Goal: Task Accomplishment & Management: Manage account settings

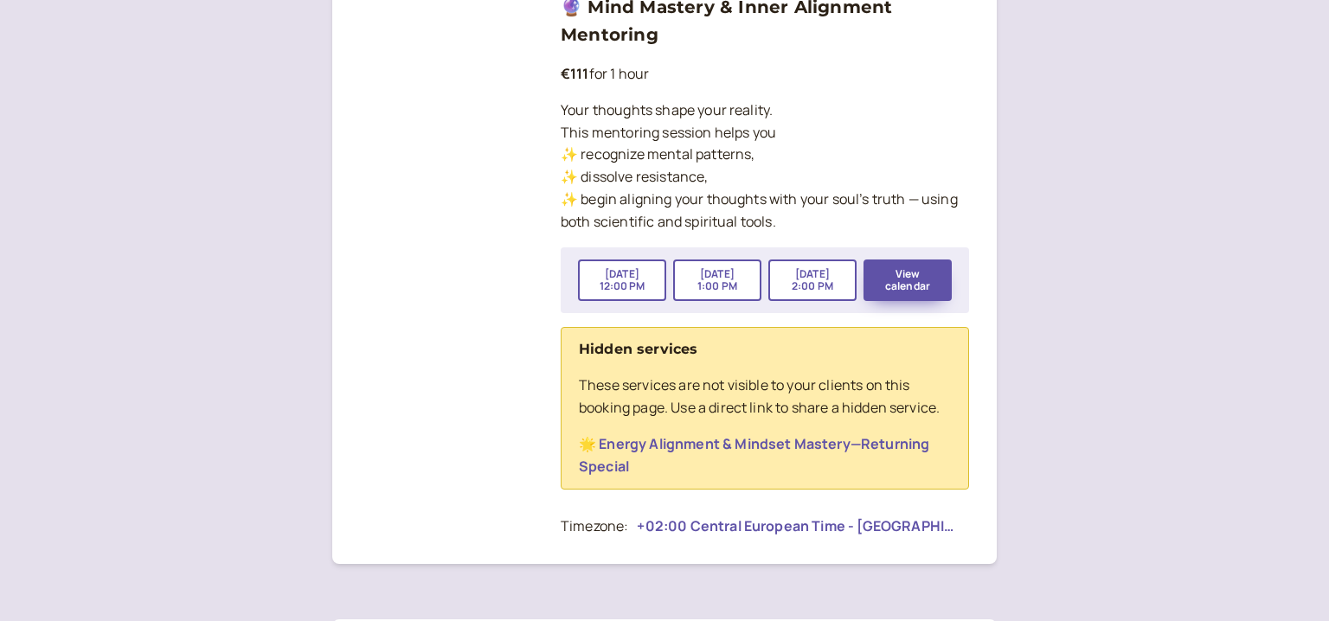
scroll to position [1898, 0]
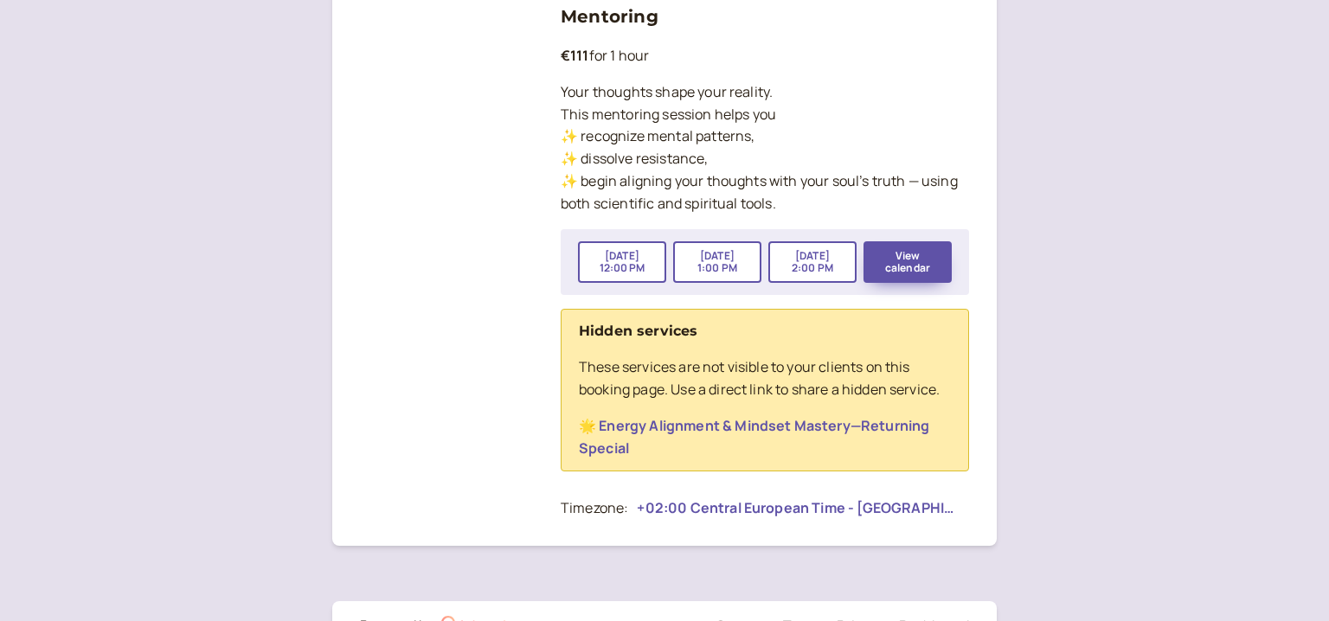
click at [859, 430] on link "🌟 Energy Alignment & Mindset Mastery—Returning Special" at bounding box center [754, 437] width 351 height 42
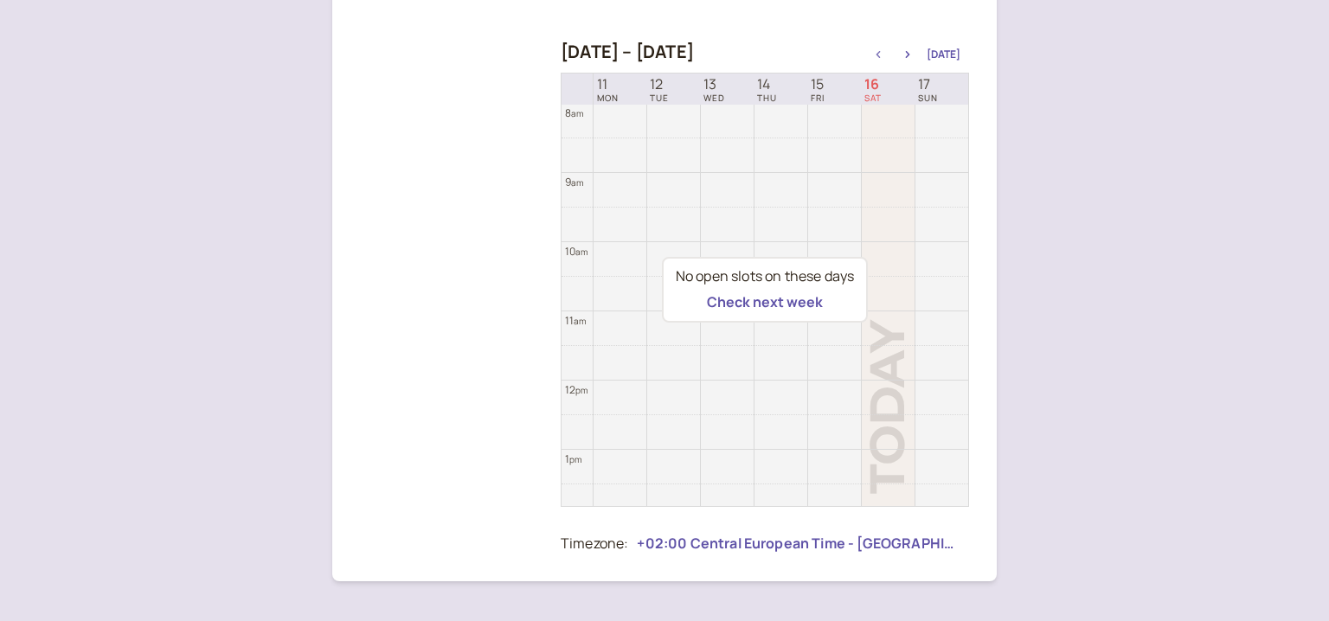
scroll to position [750, 0]
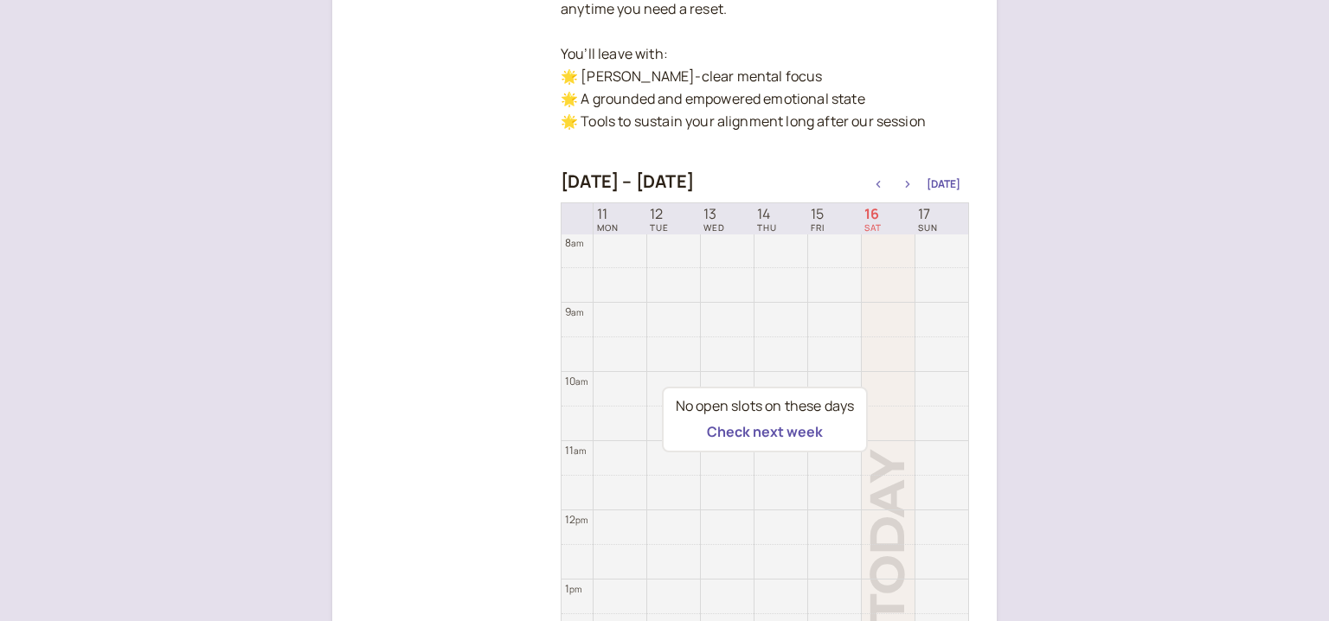
click at [913, 181] on button "button" at bounding box center [908, 184] width 21 height 12
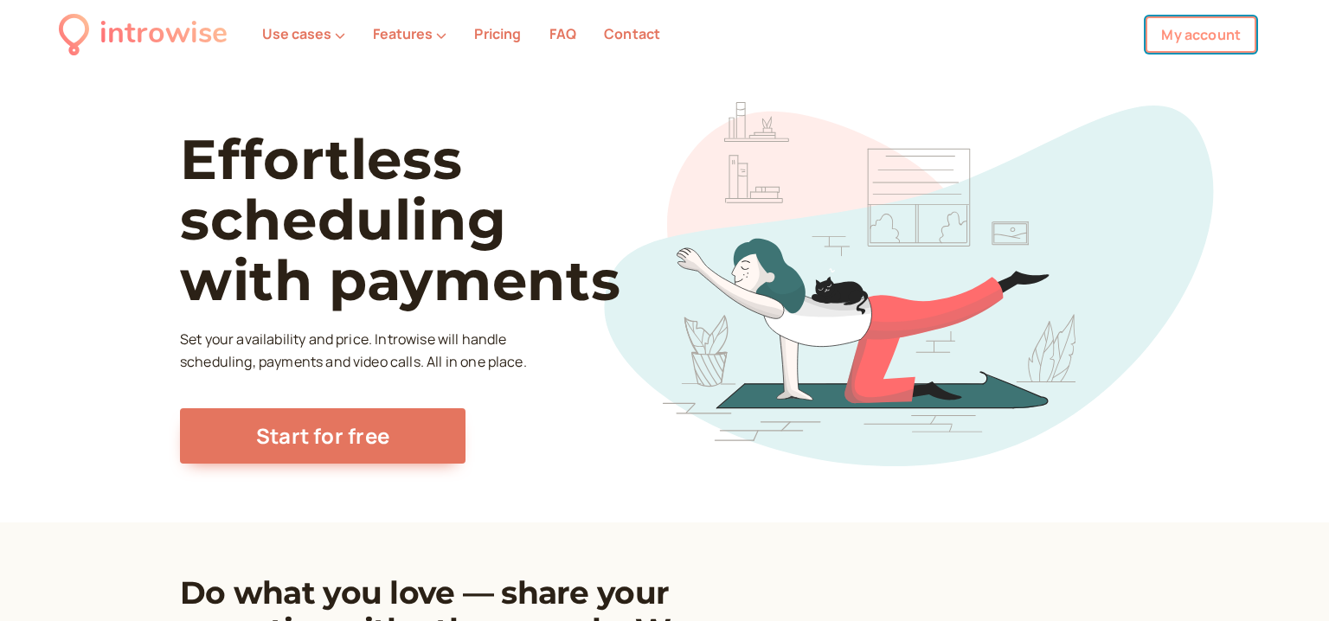
click at [1225, 24] on link "My account" at bounding box center [1201, 34] width 111 height 36
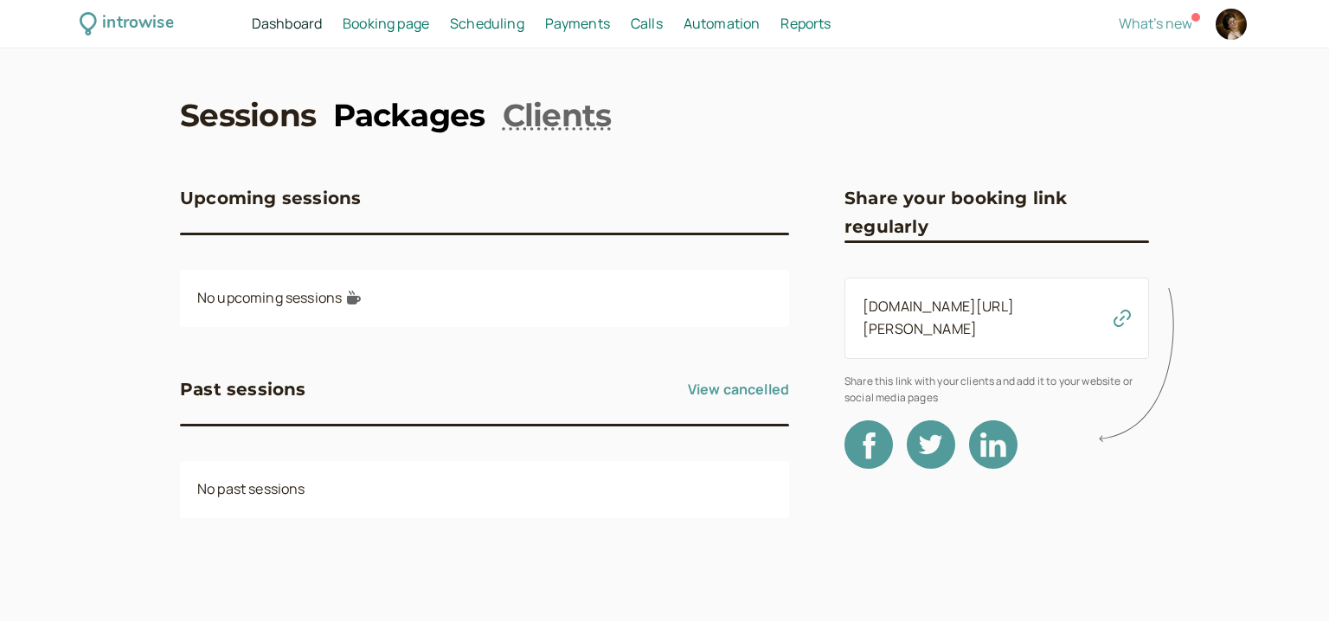
click at [435, 119] on link "Packages" at bounding box center [408, 114] width 151 height 43
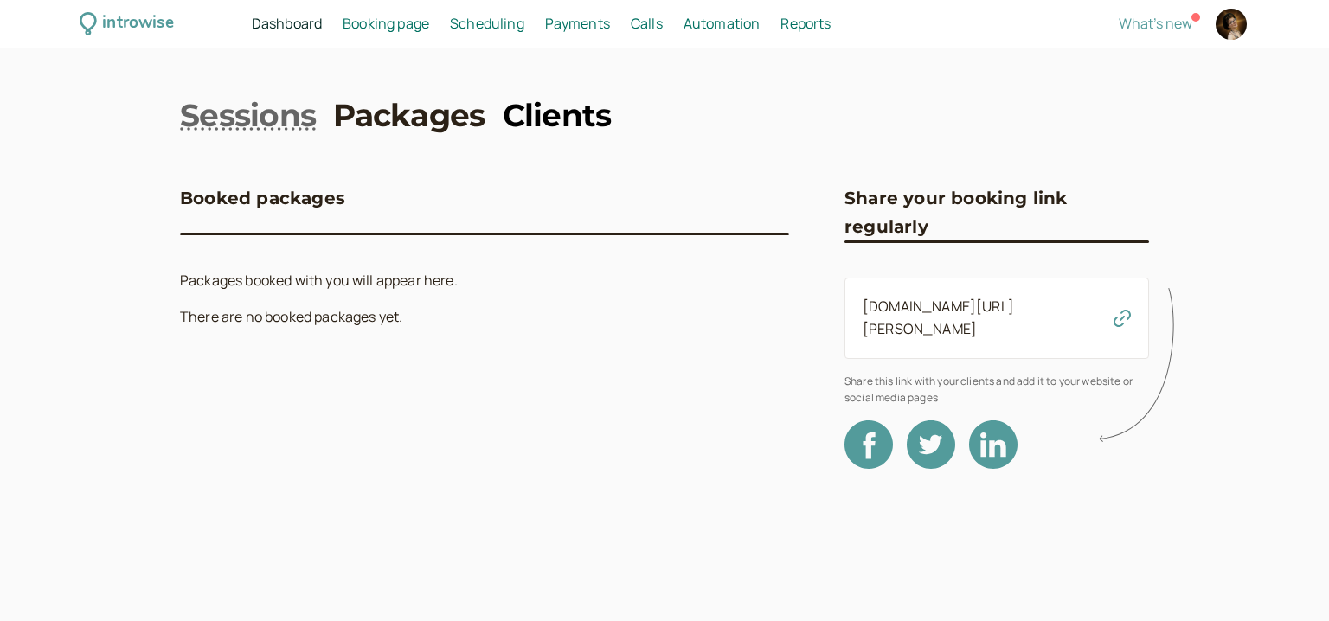
click at [545, 116] on link "Clients" at bounding box center [557, 114] width 109 height 43
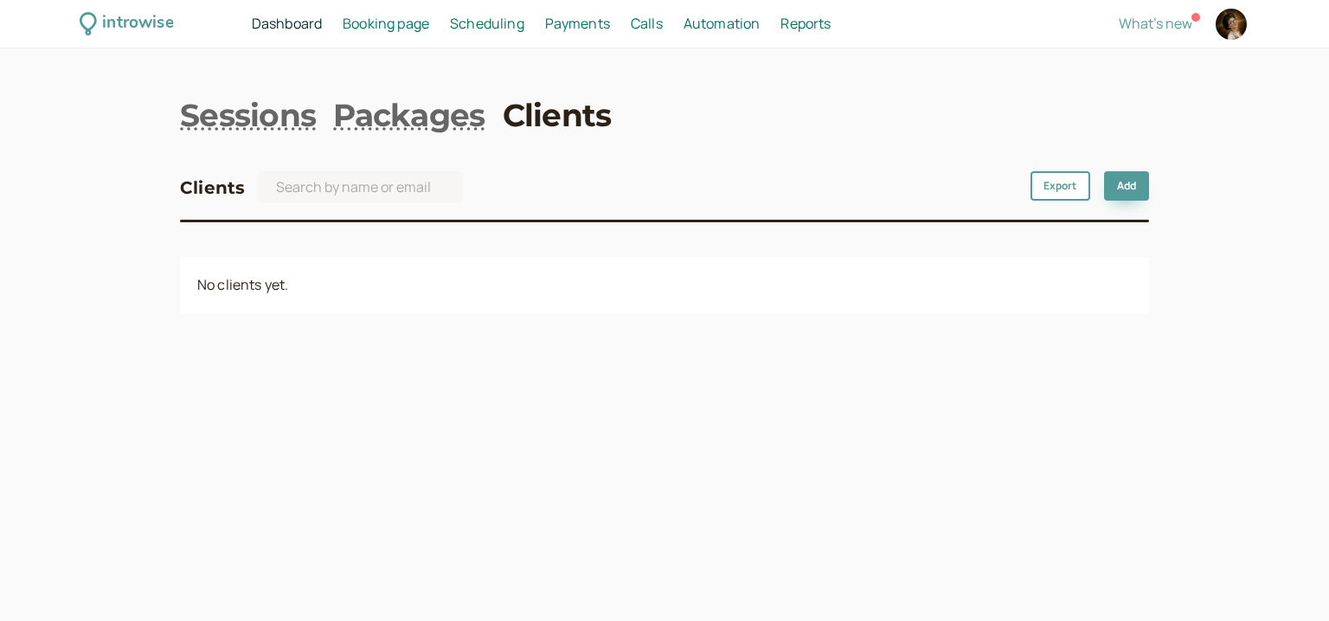
click at [409, 23] on span "Booking page" at bounding box center [386, 23] width 87 height 19
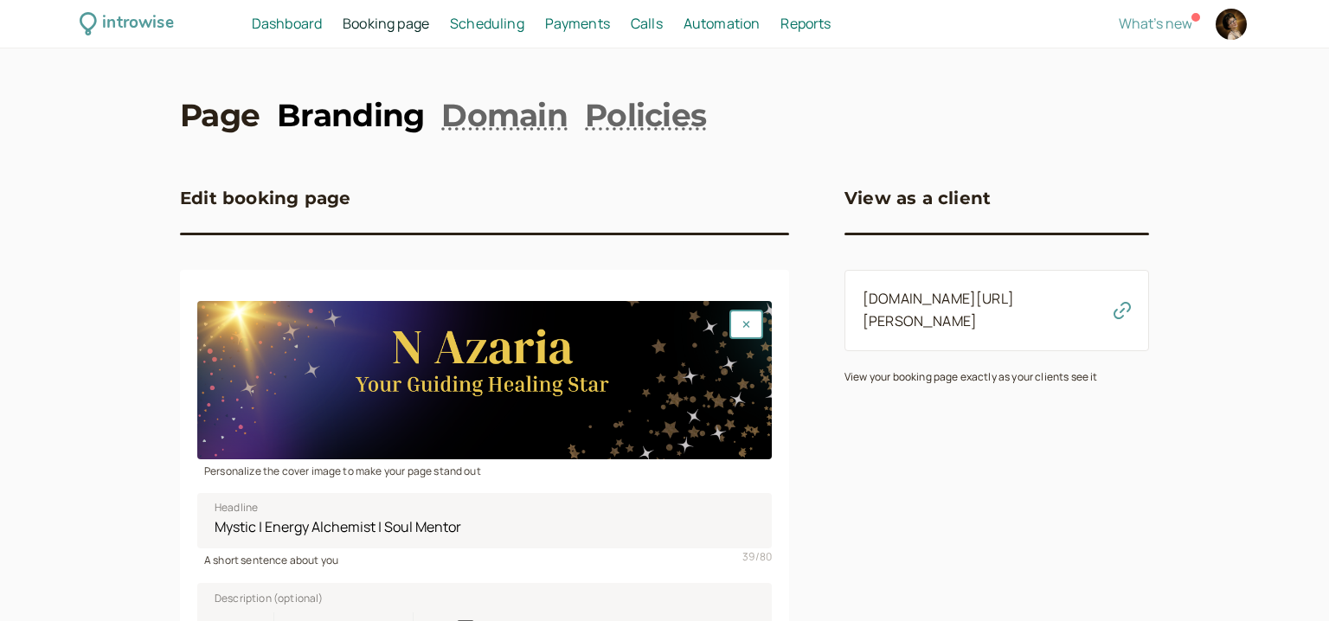
click at [356, 112] on link "Branding" at bounding box center [350, 114] width 147 height 43
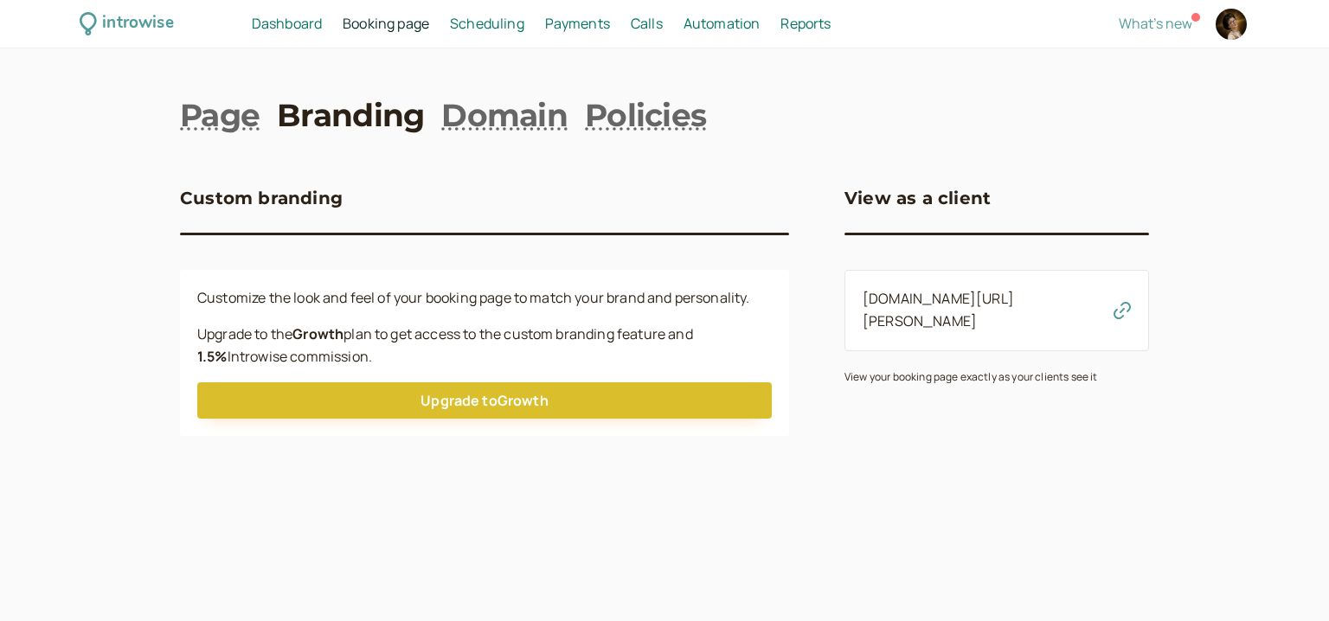
click at [493, 27] on span "Scheduling" at bounding box center [487, 23] width 74 height 19
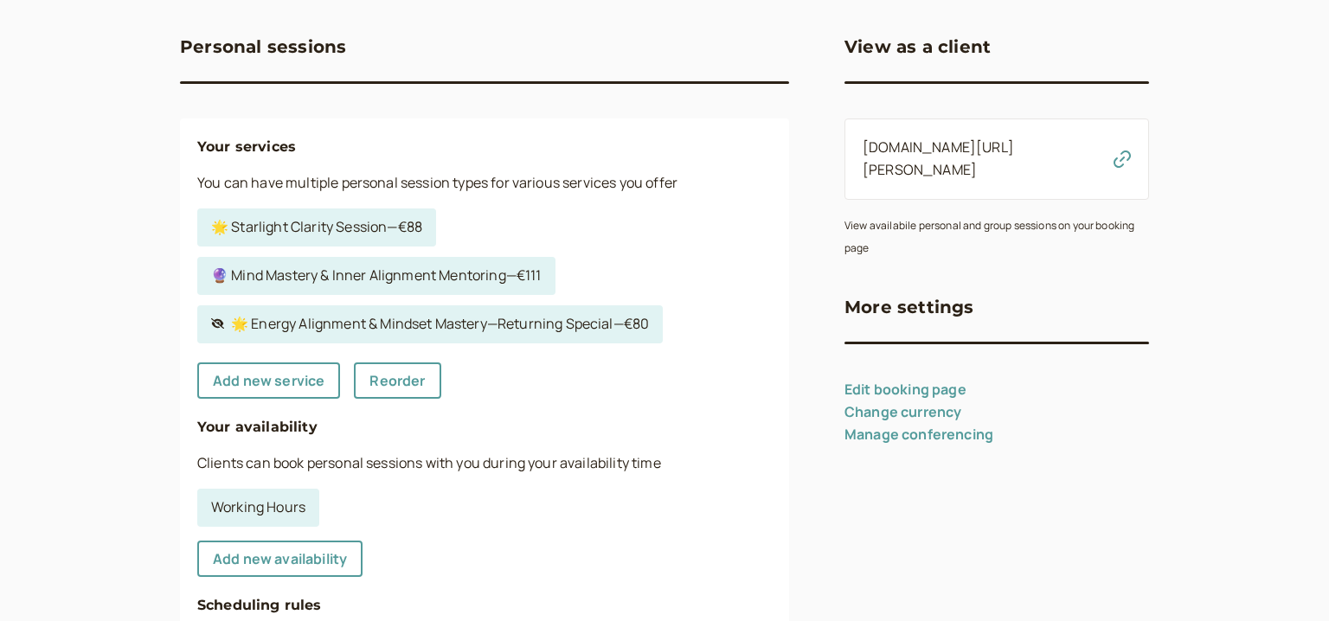
scroll to position [335, 0]
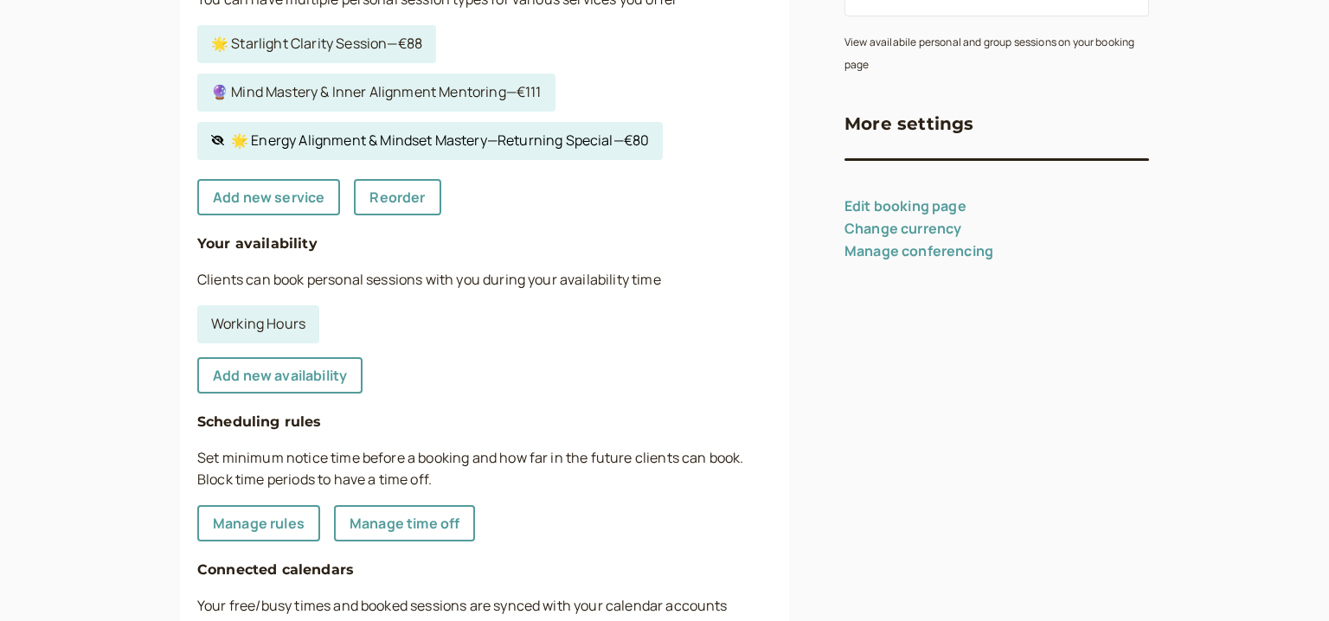
click at [561, 141] on link "Hidden service 🌟 Energy Alignment & Mindset Mastery—Returning Special — €80" at bounding box center [430, 141] width 466 height 38
select select "60"
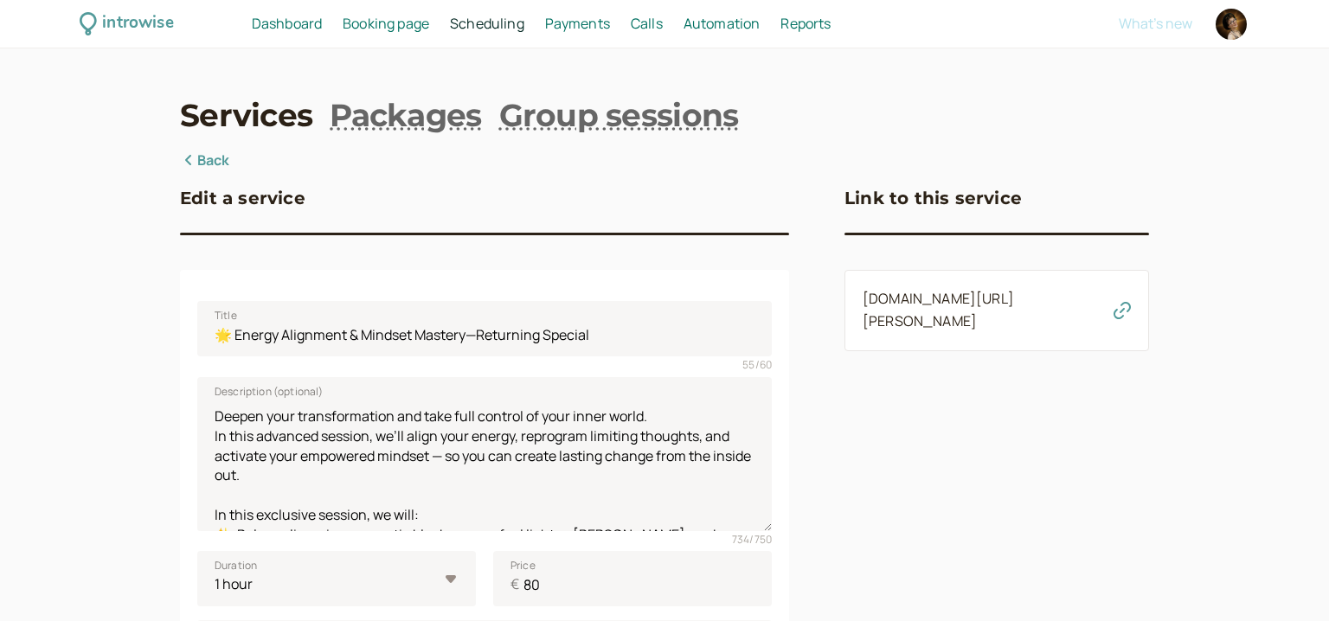
scroll to position [576, 0]
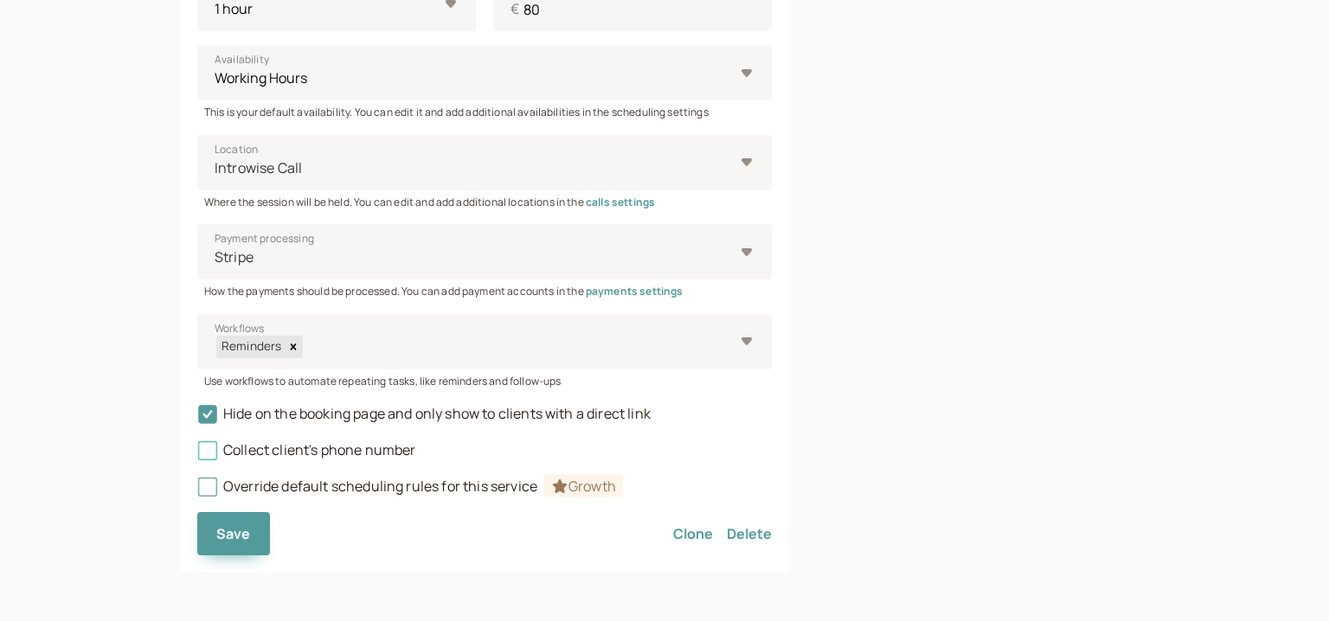
click at [333, 452] on span "Collect client's phone number" at bounding box center [306, 450] width 219 height 19
click at [197, 455] on input "Collect client's phone number" at bounding box center [197, 455] width 0 height 0
click at [348, 464] on div "Override default scheduling rules for this service Growth" at bounding box center [484, 480] width 575 height 36
click at [350, 453] on span "Collect client's phone number" at bounding box center [306, 450] width 219 height 19
click at [197, 455] on input "Collect client's phone number" at bounding box center [197, 455] width 0 height 0
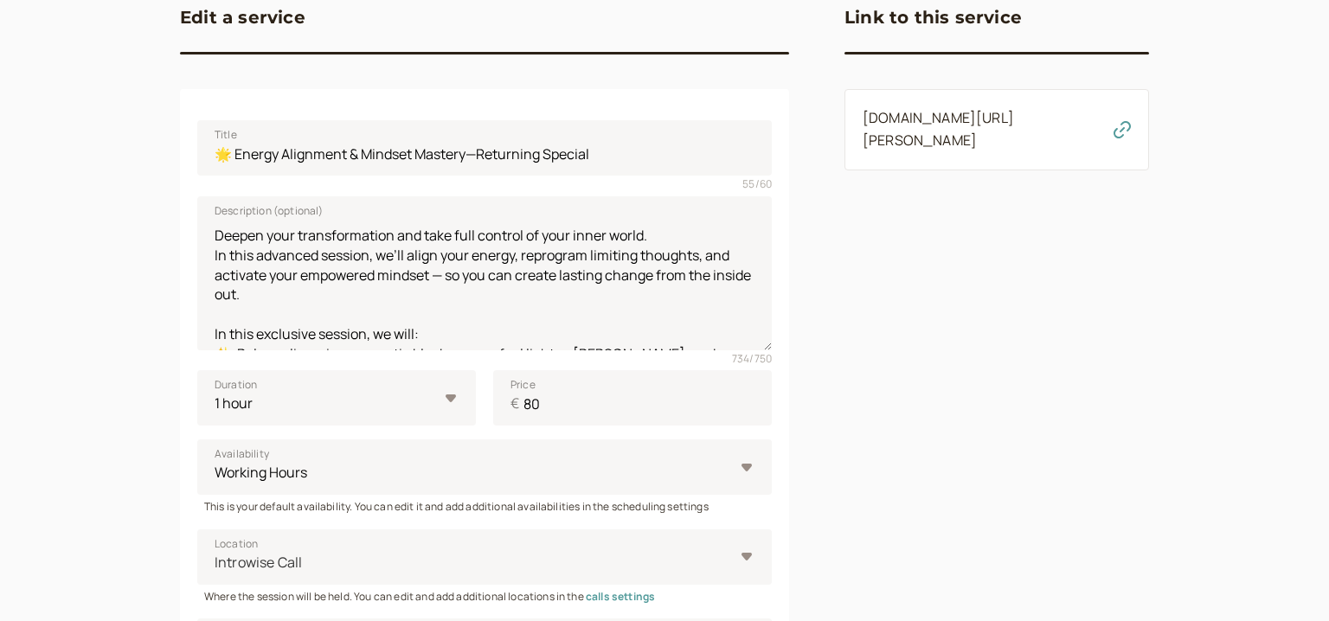
scroll to position [129, 0]
